Goal: Task Accomplishment & Management: Manage account settings

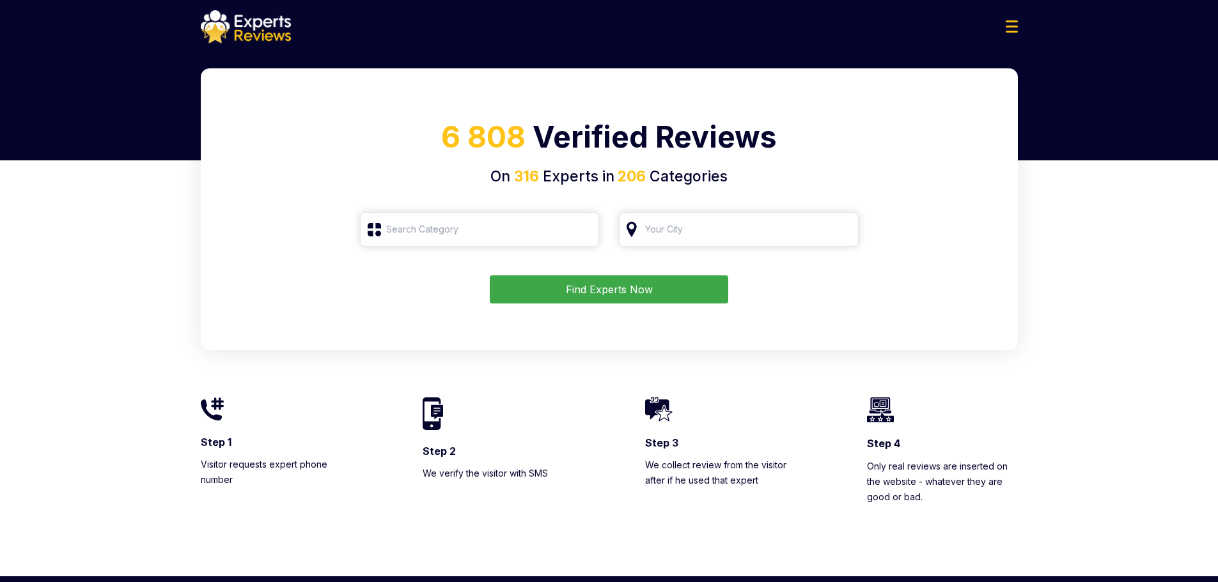
click at [1014, 24] on img at bounding box center [1011, 26] width 12 height 12
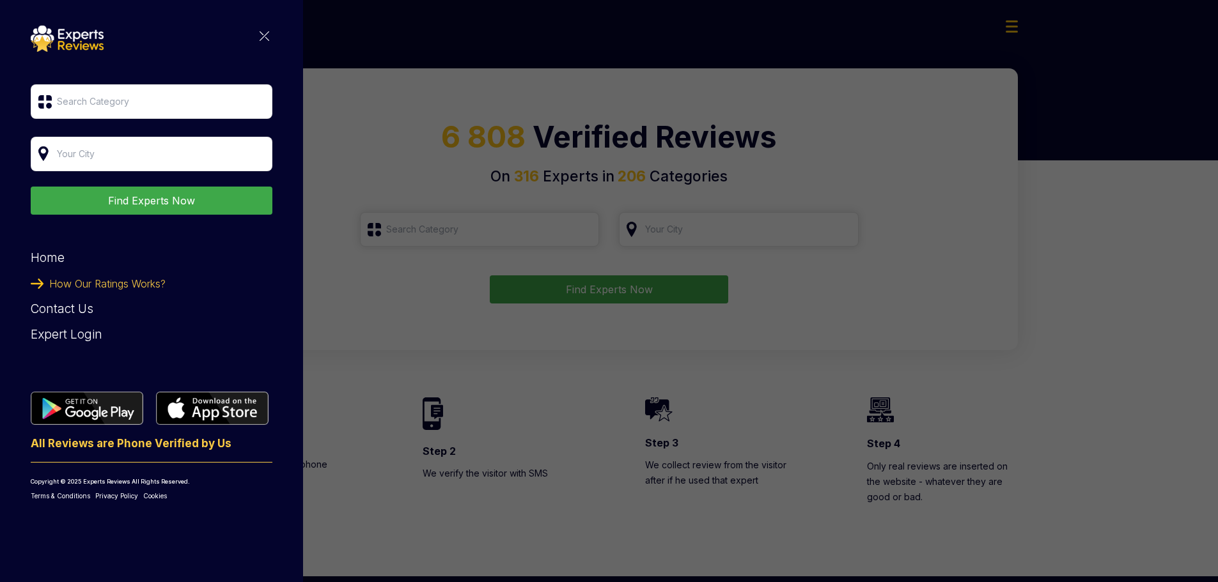
click at [75, 336] on div "Expert Login" at bounding box center [152, 335] width 242 height 26
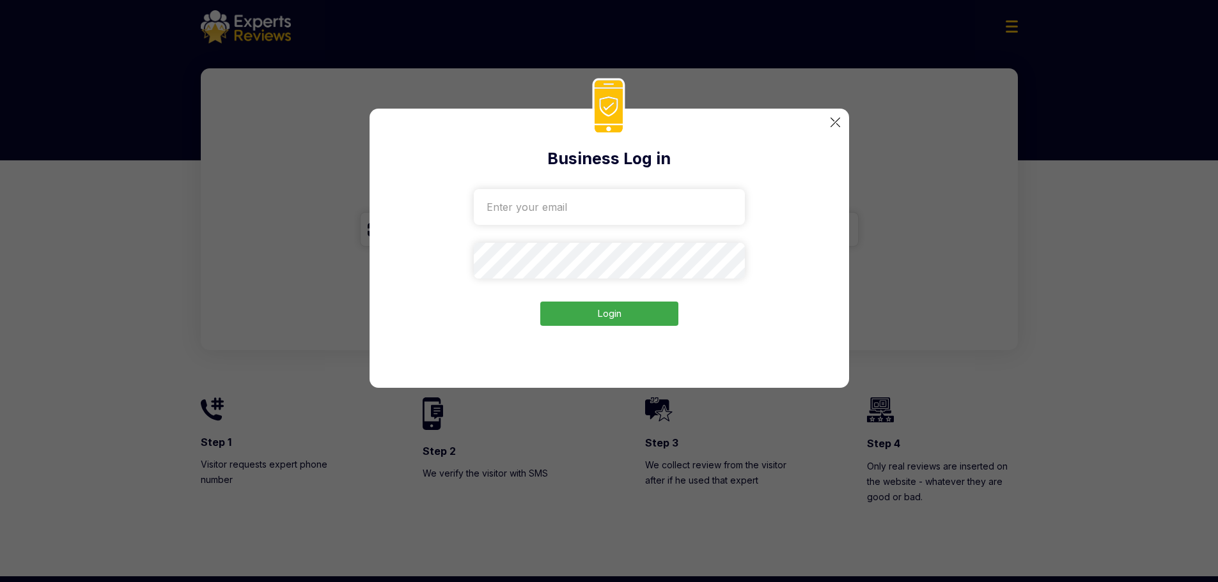
click at [578, 201] on input "email" at bounding box center [609, 207] width 271 height 36
paste input "[EMAIL_ADDRESS][DOMAIN_NAME]"
type input "[EMAIL_ADDRESS][DOMAIN_NAME]"
click at [597, 320] on button "Login" at bounding box center [609, 314] width 138 height 25
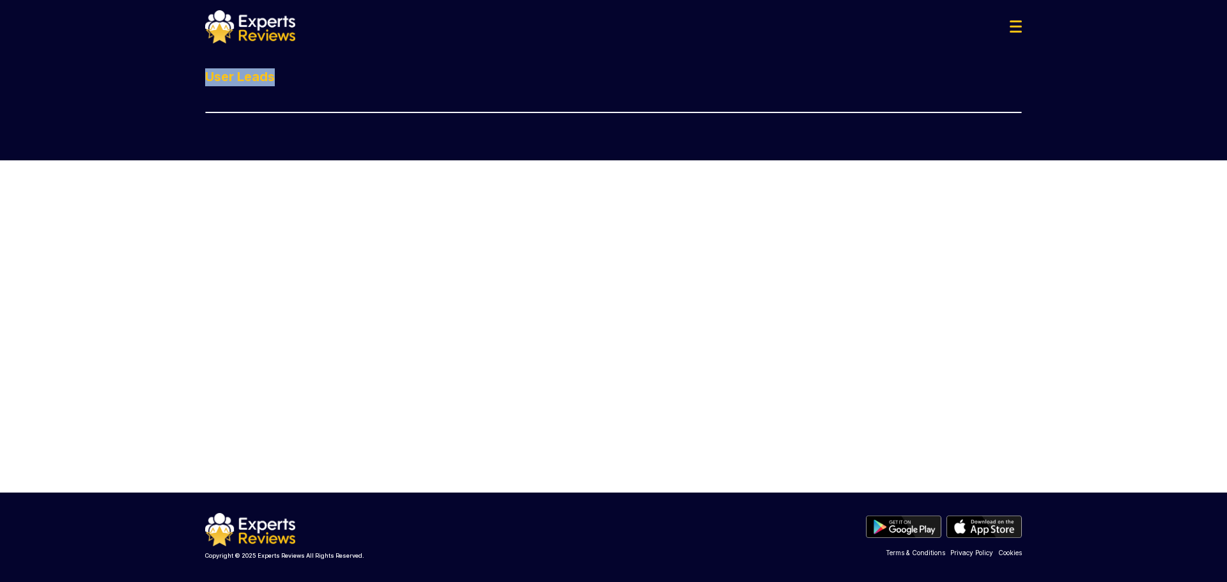
drag, startPoint x: 203, startPoint y: 78, endPoint x: 352, endPoint y: 267, distance: 240.4
click at [339, 270] on main "Find Experts Now Home How Our Ratings Works? Contact Us Expert Login All Review…" at bounding box center [613, 280] width 1227 height 424
click at [457, 270] on main "Find Experts Now Home How Our Ratings Works? Contact Us Expert Login All Review…" at bounding box center [613, 280] width 1227 height 424
click at [984, 26] on div at bounding box center [613, 26] width 837 height 33
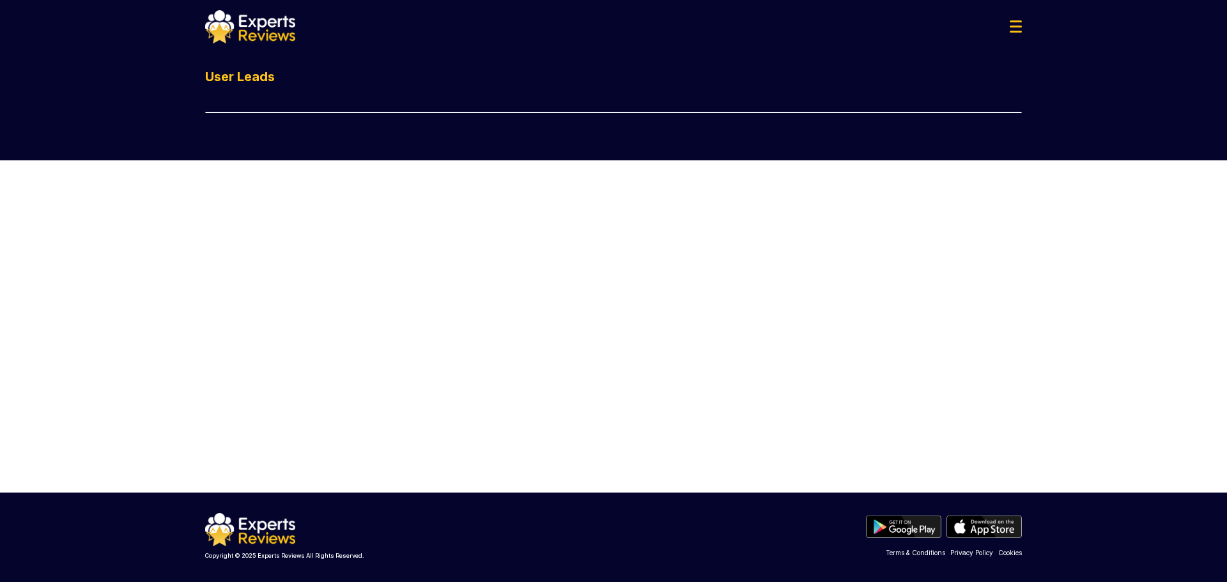
click at [1012, 24] on img at bounding box center [1016, 26] width 12 height 12
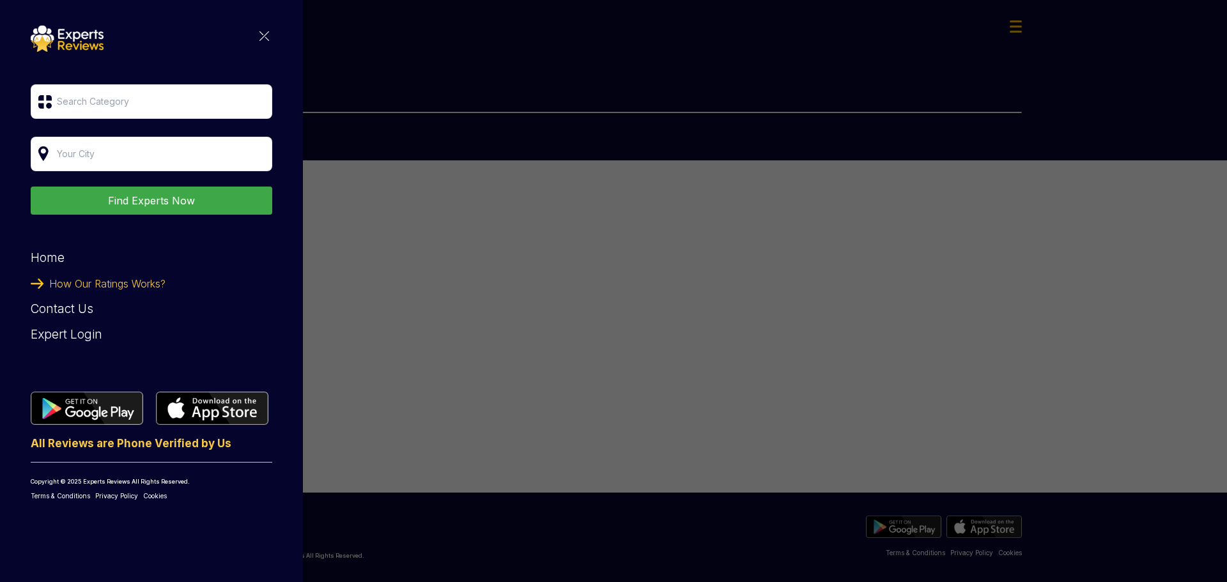
click at [260, 37] on img at bounding box center [265, 36] width 10 height 10
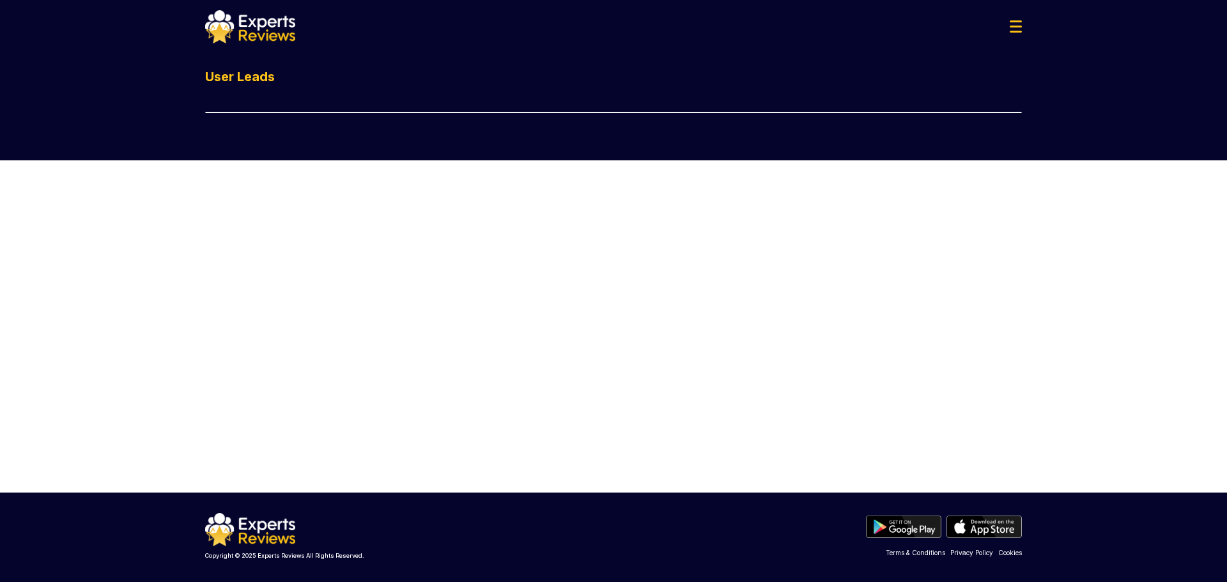
drag, startPoint x: 980, startPoint y: 23, endPoint x: 973, endPoint y: 25, distance: 7.3
click at [963, 25] on div at bounding box center [613, 26] width 837 height 33
click at [961, 26] on div at bounding box center [613, 26] width 837 height 33
click at [694, 210] on main "Find Experts Now Home How Our Ratings Works? Contact Us Expert Login All Review…" at bounding box center [613, 280] width 1227 height 424
